Goal: Check status: Check status

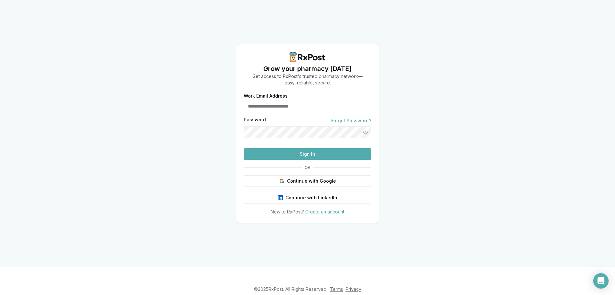
type input "**********"
click at [302, 160] on button "Sign In" at bounding box center [308, 154] width 128 height 12
click at [285, 160] on button "Sign In" at bounding box center [308, 154] width 128 height 12
click at [279, 160] on button "Sign In" at bounding box center [308, 154] width 128 height 12
click at [265, 160] on button "Sign In" at bounding box center [308, 154] width 128 height 12
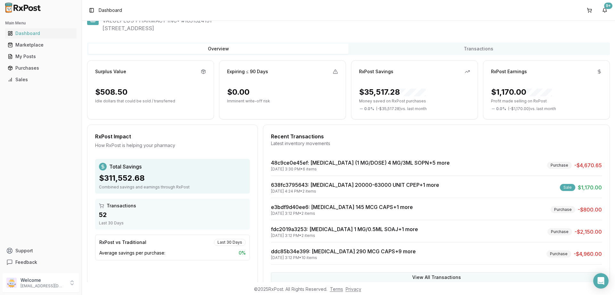
scroll to position [38, 0]
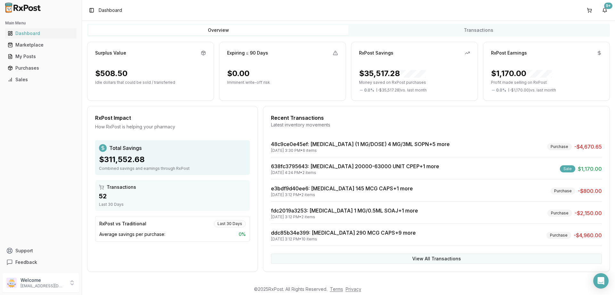
click at [396, 259] on button "View All Transactions" at bounding box center [436, 258] width 331 height 10
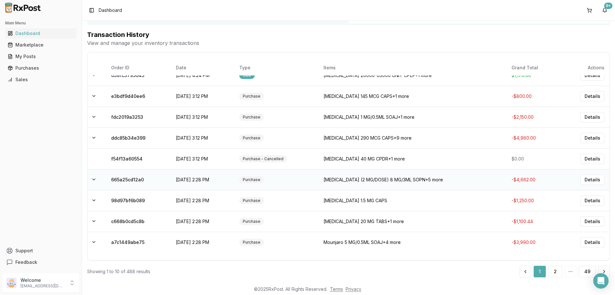
scroll to position [55, 0]
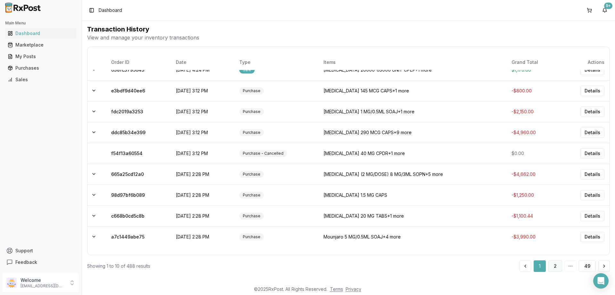
click at [553, 269] on button "2" at bounding box center [556, 266] width 14 height 12
click at [556, 267] on button "2" at bounding box center [556, 266] width 14 height 12
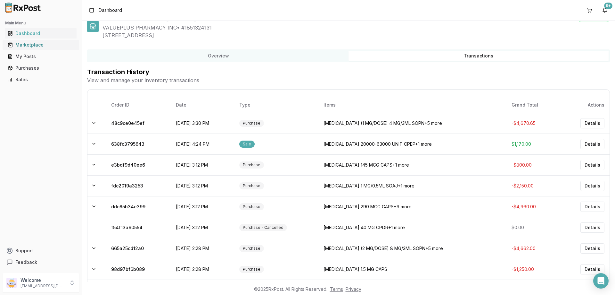
scroll to position [0, 0]
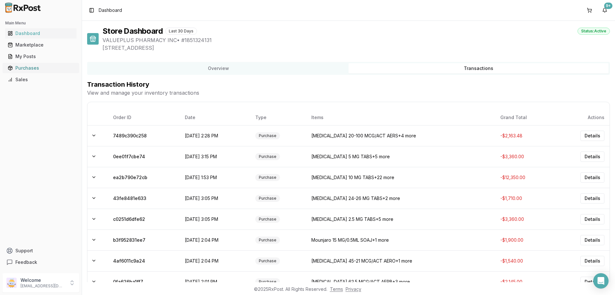
click at [52, 71] on div "Purchases" at bounding box center [41, 68] width 66 height 6
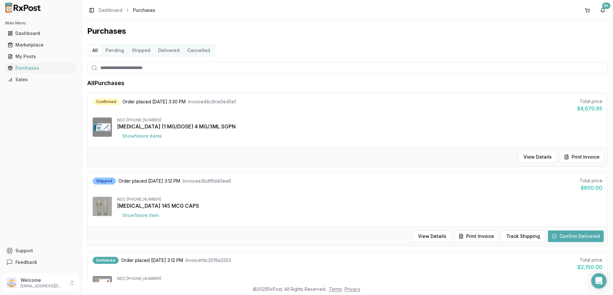
click at [279, 66] on input "search" at bounding box center [347, 68] width 521 height 12
type input "******"
